Goal: Obtain resource: Obtain resource

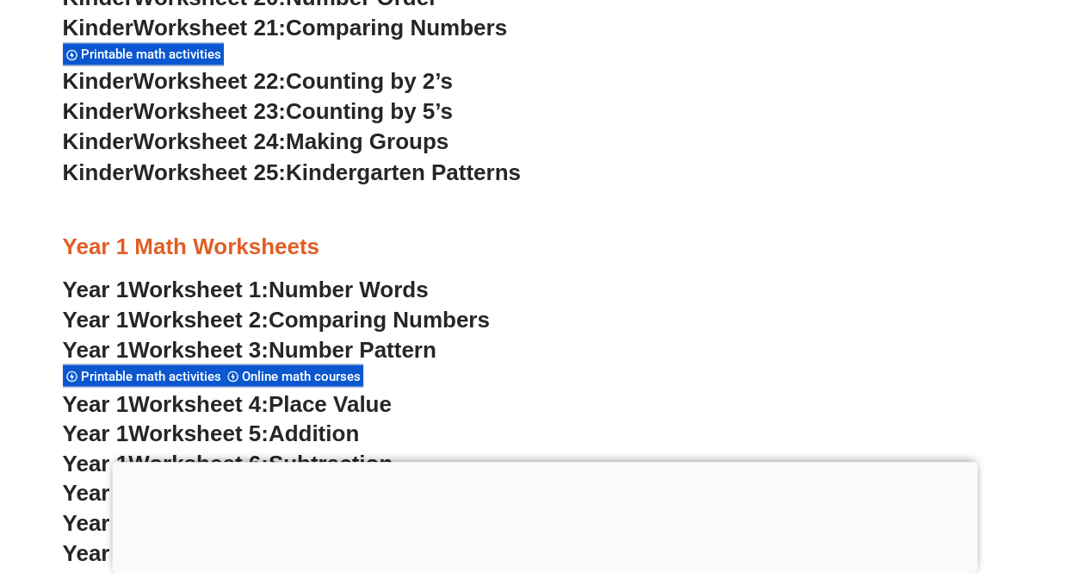
scroll to position [1550, 0]
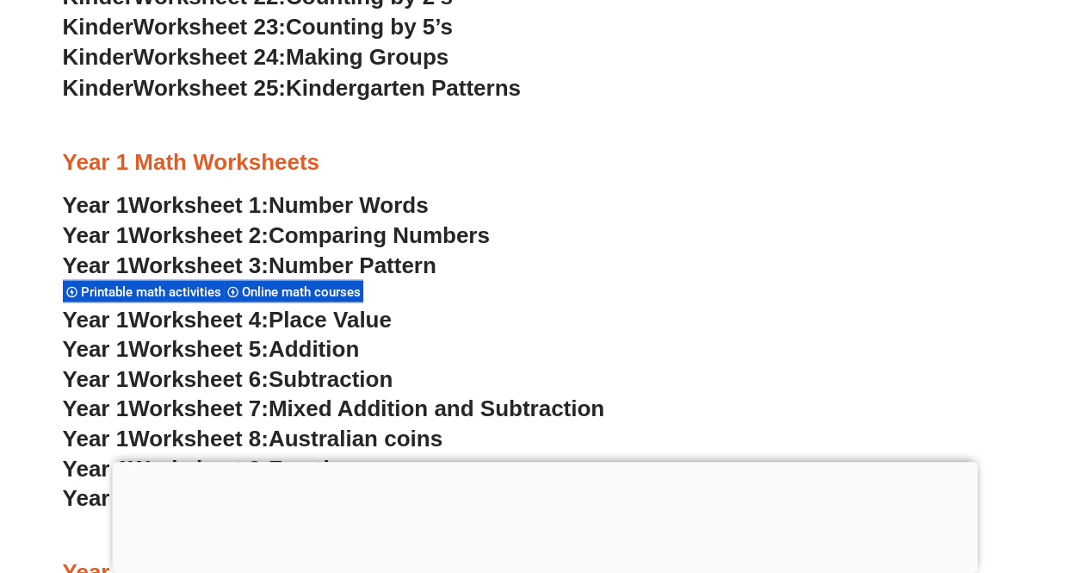
click at [391, 200] on span "Number Words" at bounding box center [349, 204] width 160 height 26
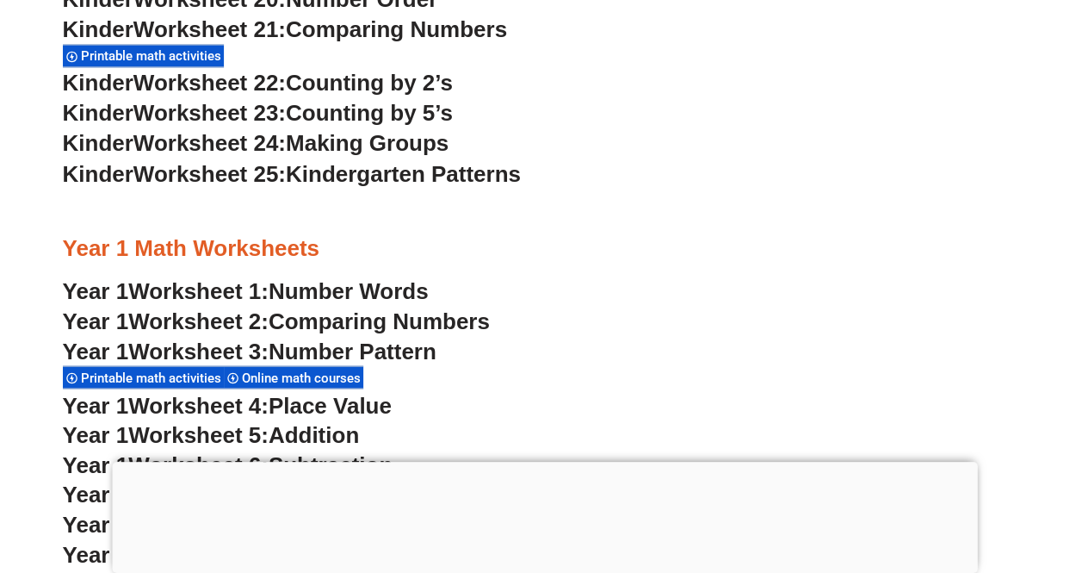
scroll to position [1377, 0]
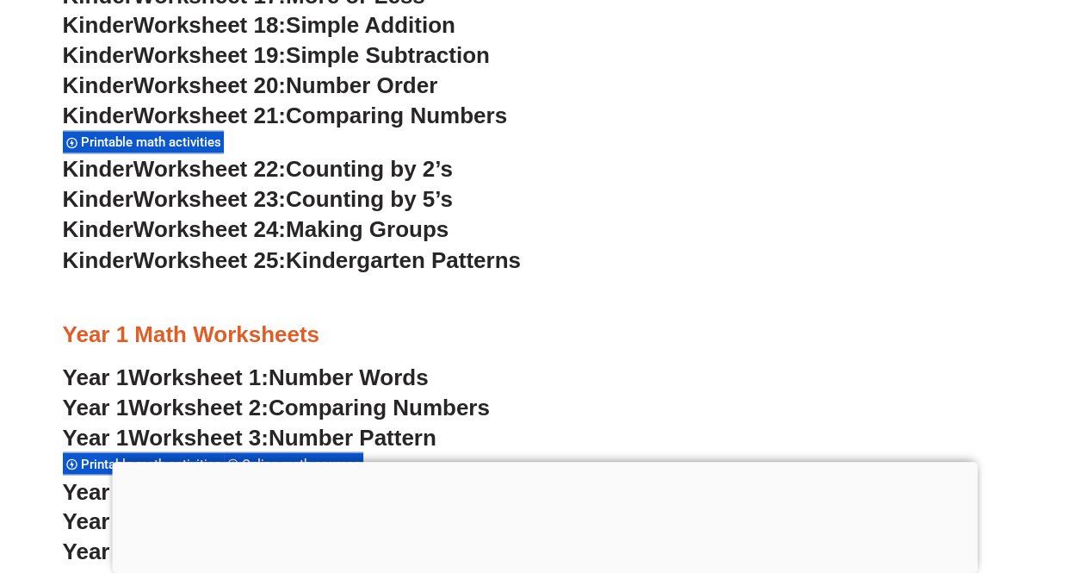
click at [422, 229] on span "Making Groups" at bounding box center [367, 229] width 163 height 26
click at [194, 229] on span "Worksheet 24:" at bounding box center [209, 229] width 152 height 26
click at [193, 219] on span "Worksheet 24:" at bounding box center [209, 229] width 152 height 26
click at [189, 189] on span "Worksheet 23:" at bounding box center [209, 199] width 152 height 26
click at [241, 174] on span "Worksheet 22:" at bounding box center [209, 169] width 152 height 26
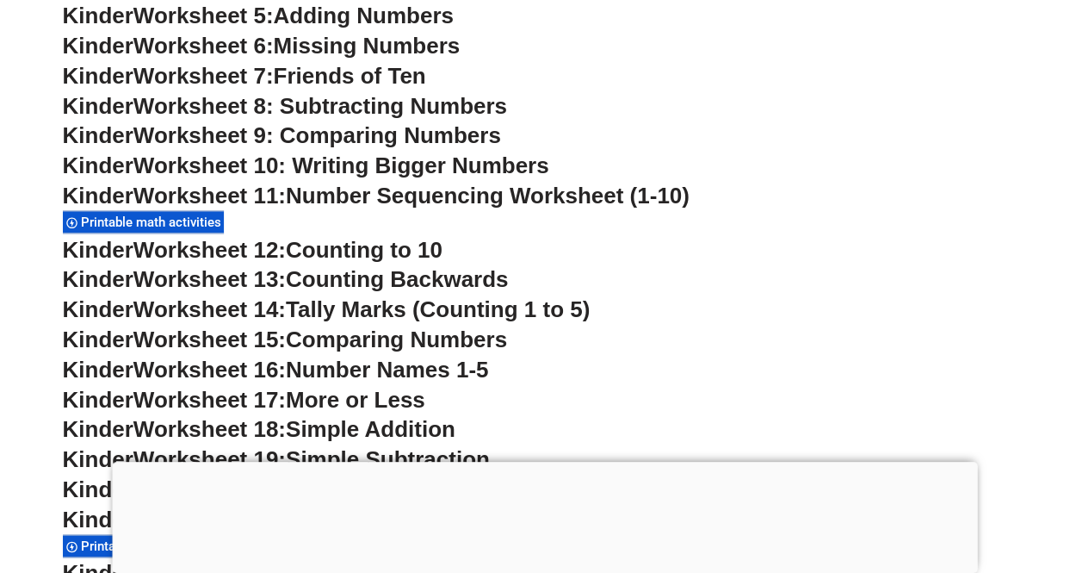
scroll to position [947, 0]
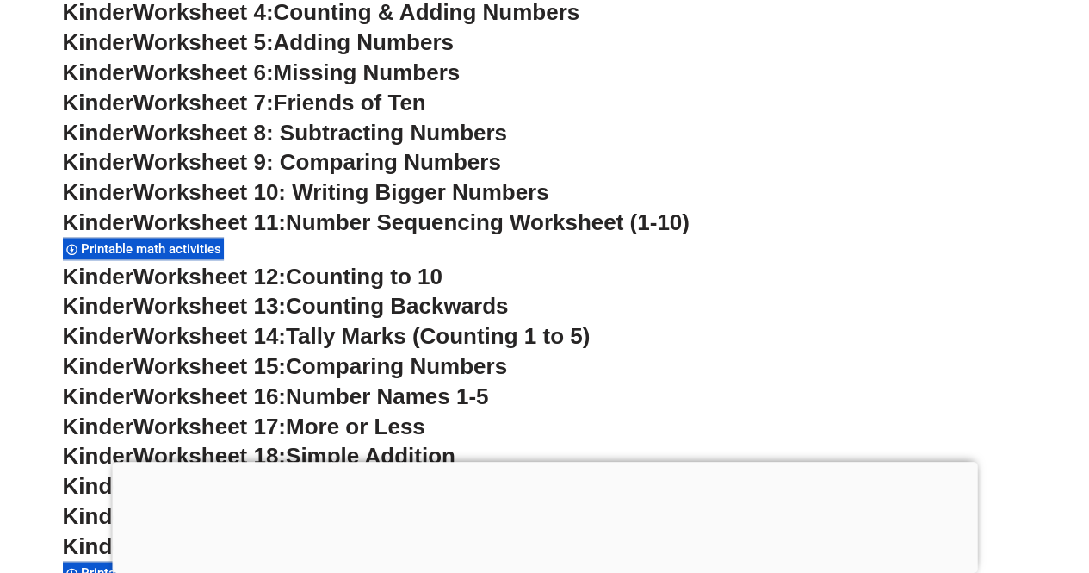
click at [224, 160] on span "Worksheet 9: Comparing Numbers" at bounding box center [317, 162] width 368 height 26
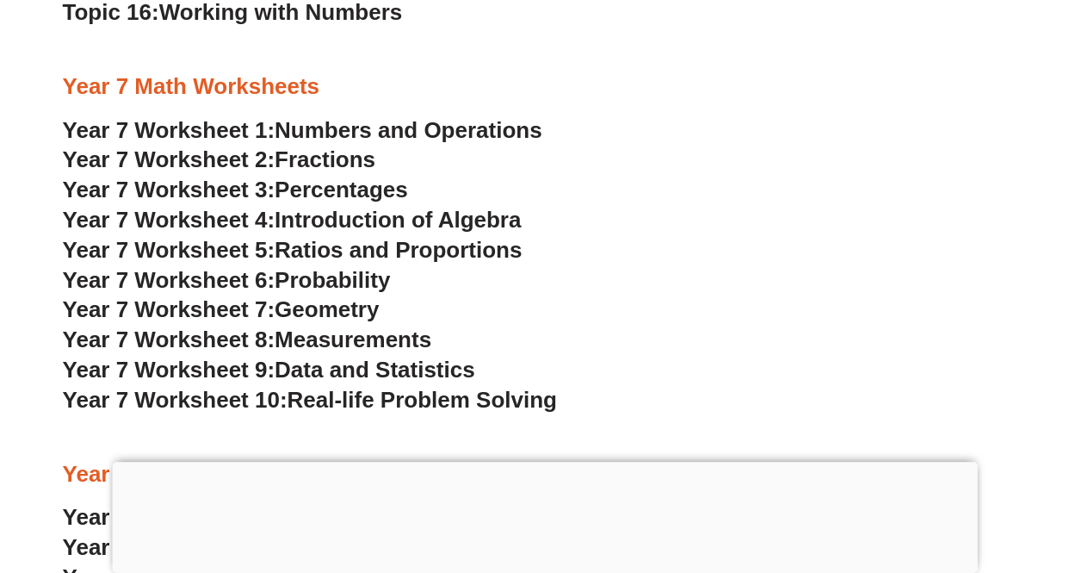
scroll to position [5079, 0]
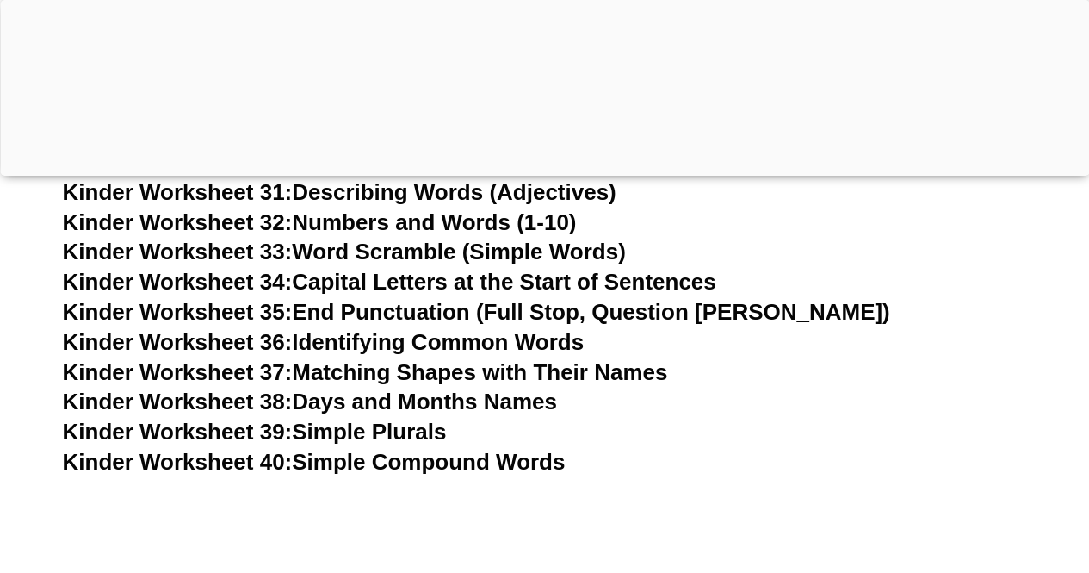
scroll to position [1808, 0]
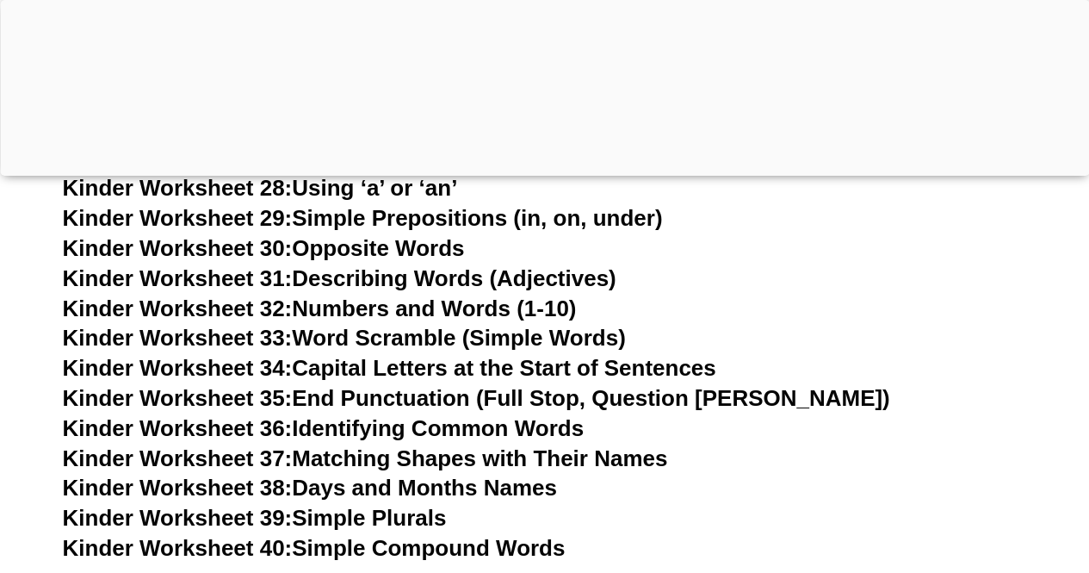
click at [228, 278] on span "Kinder Worksheet 31:" at bounding box center [178, 278] width 230 height 26
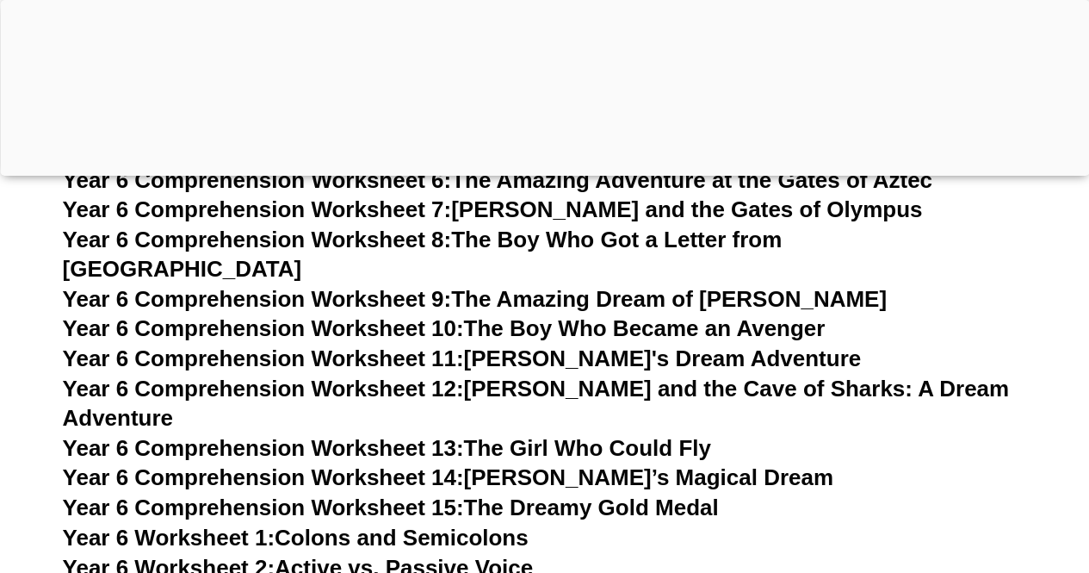
scroll to position [10073, 0]
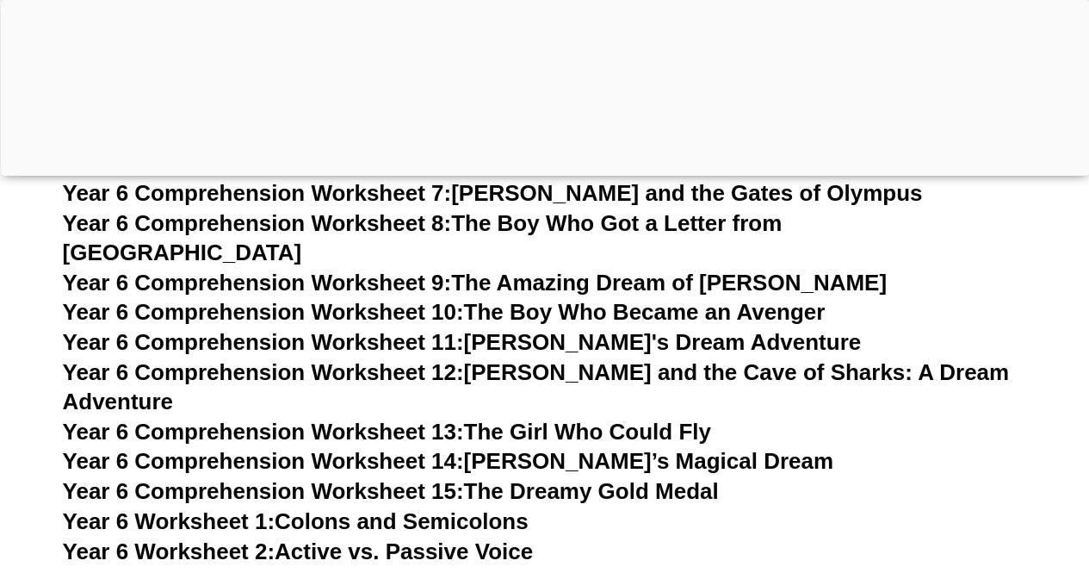
click at [398, 359] on span "Year 6 Comprehension Worksheet 12:" at bounding box center [263, 372] width 401 height 26
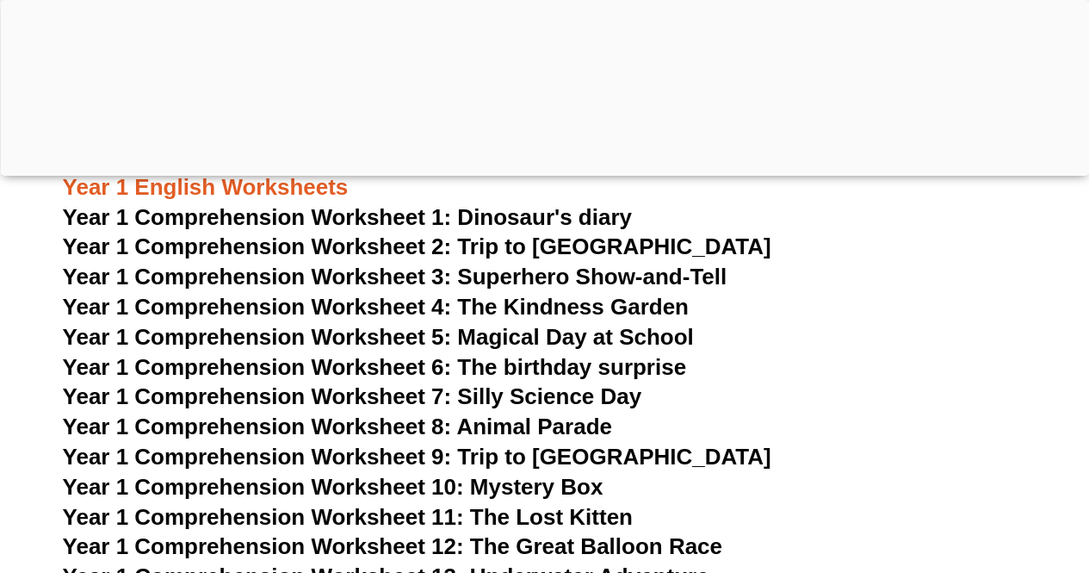
scroll to position [2218, 0]
